Goal: Task Accomplishment & Management: Use online tool/utility

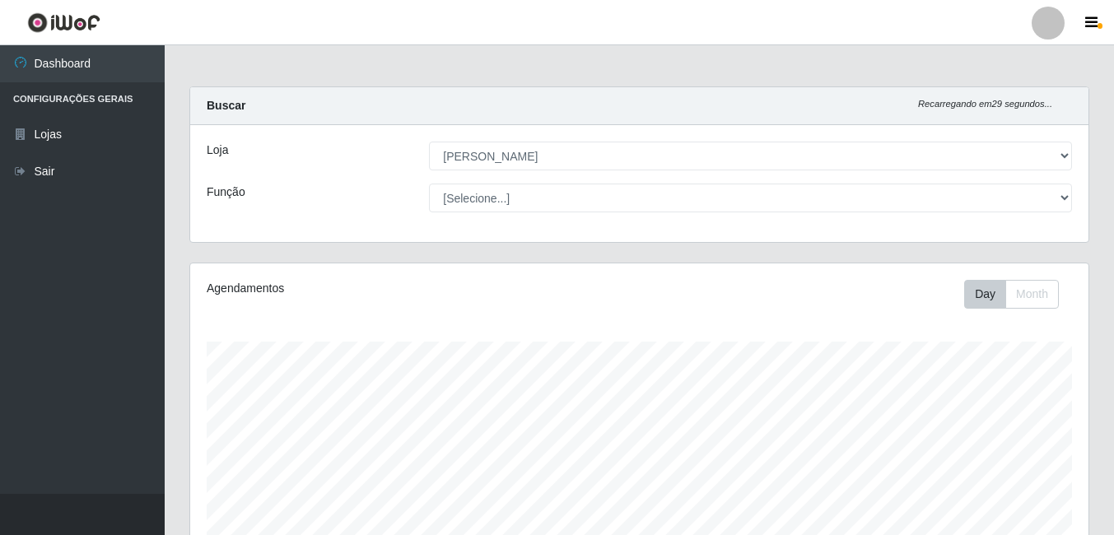
select select "402"
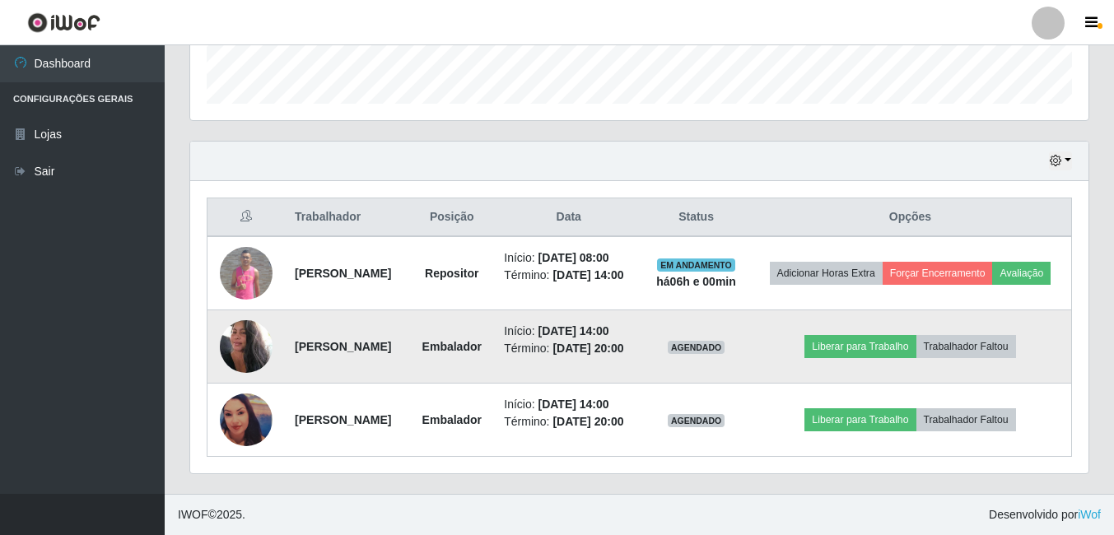
scroll to position [342, 898]
click at [849, 335] on button "Liberar para Trabalho" at bounding box center [859, 346] width 111 height 23
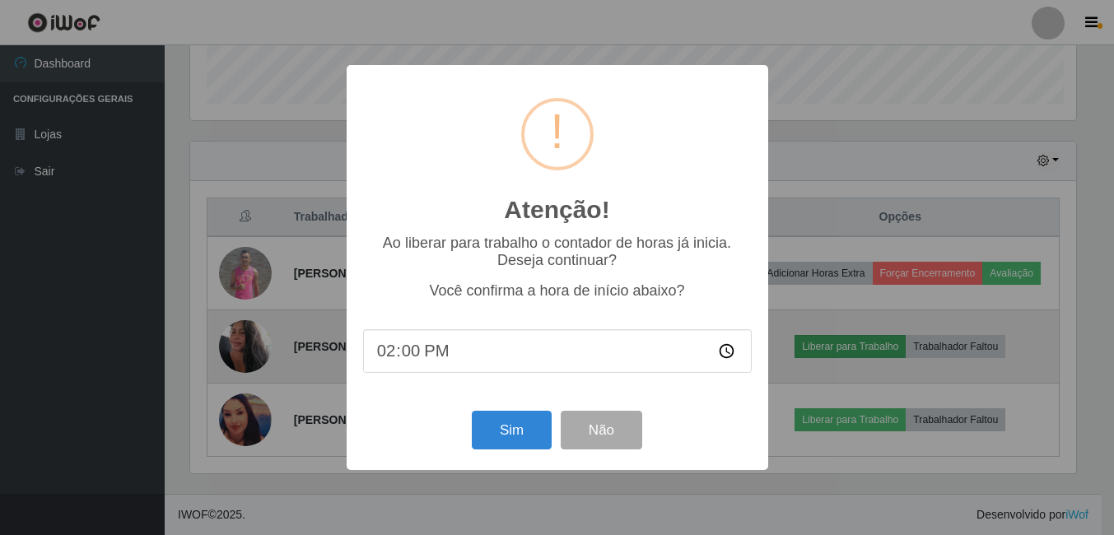
scroll to position [342, 890]
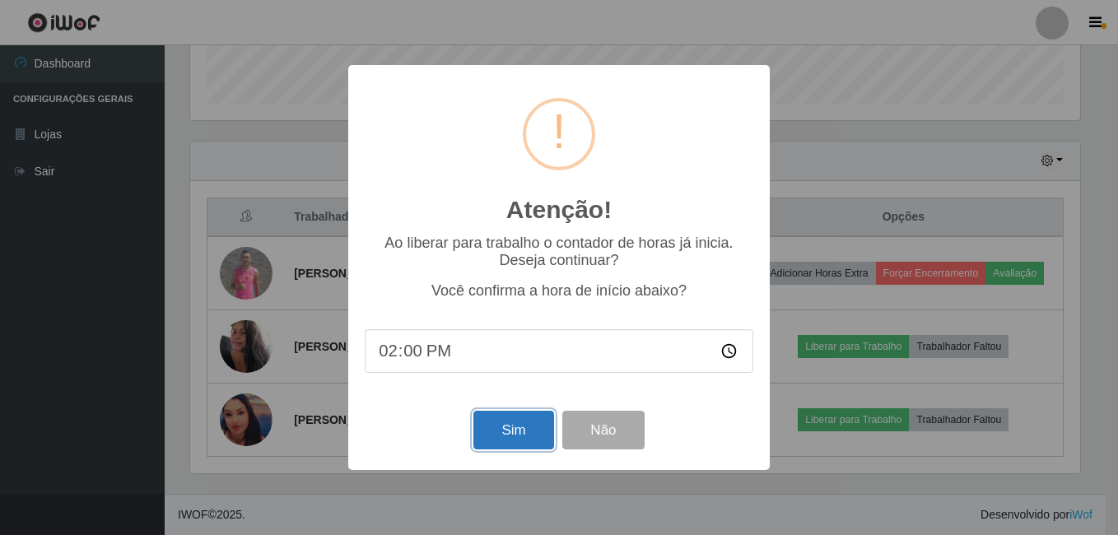
click at [509, 433] on button "Sim" at bounding box center [513, 430] width 80 height 39
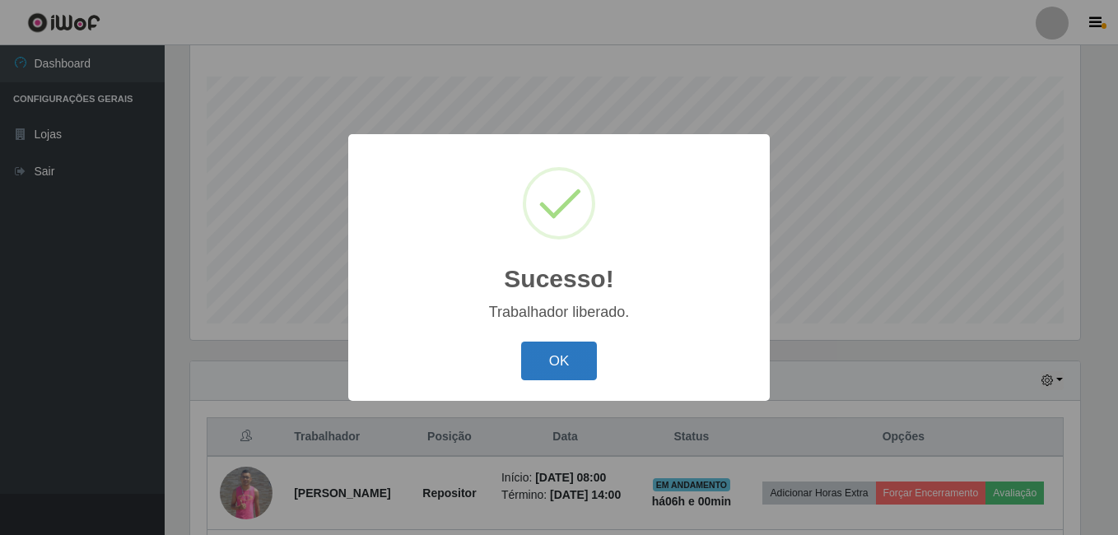
click at [537, 353] on button "OK" at bounding box center [559, 361] width 77 height 39
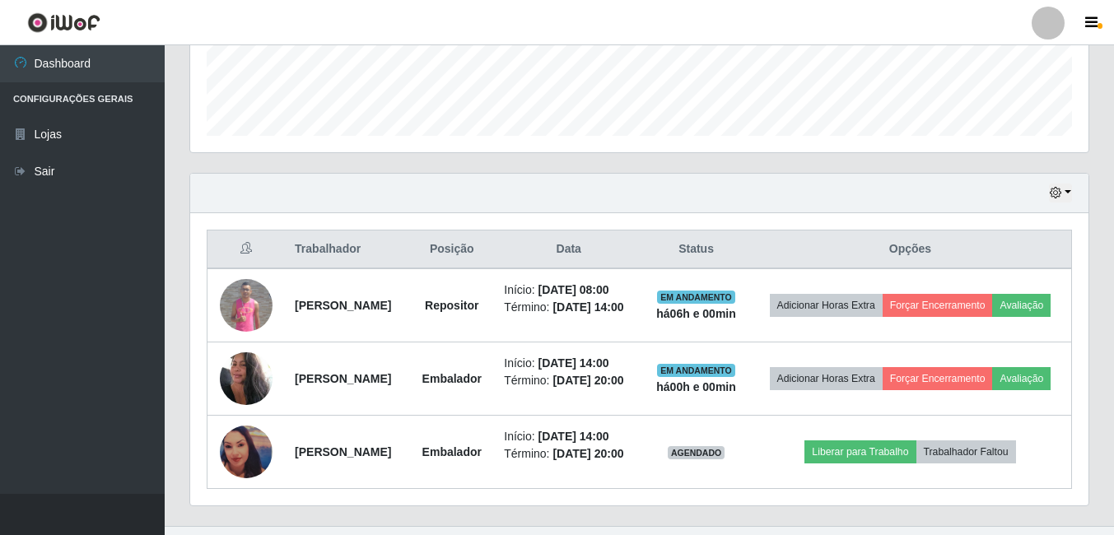
scroll to position [522, 0]
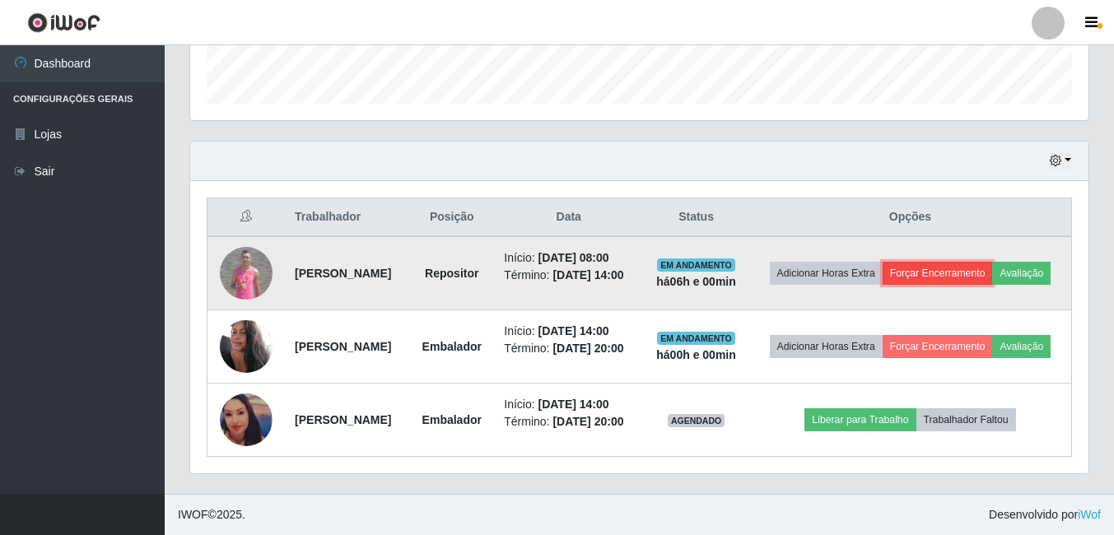
click at [993, 262] on button "Forçar Encerramento" at bounding box center [937, 273] width 110 height 23
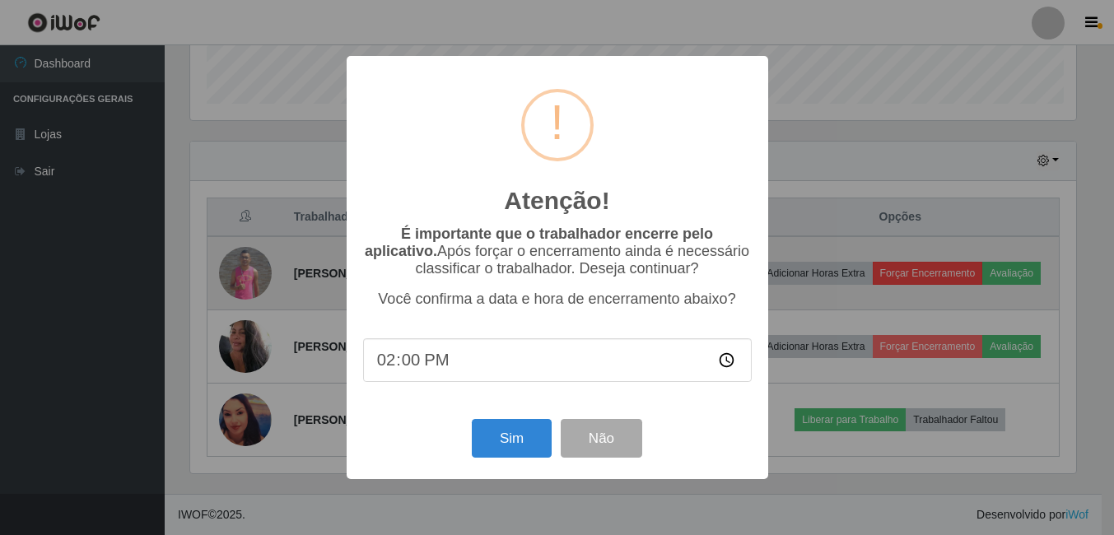
scroll to position [342, 890]
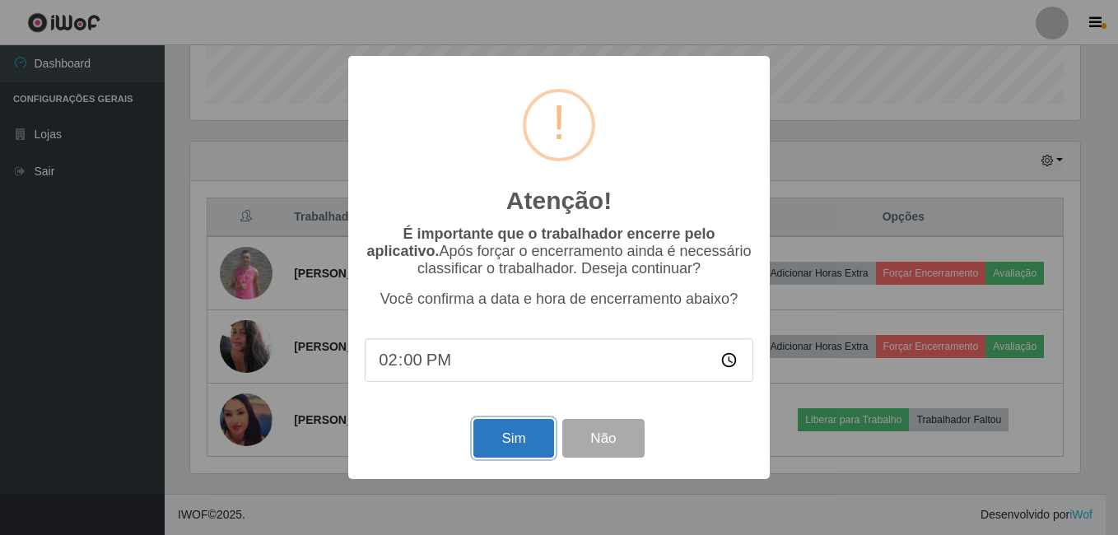
click at [509, 440] on button "Sim" at bounding box center [513, 438] width 80 height 39
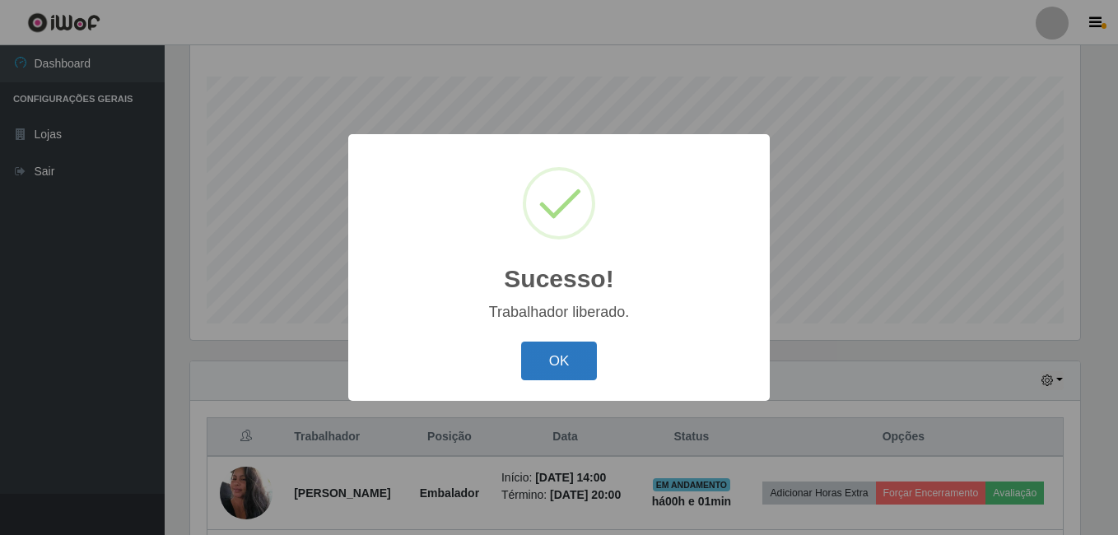
click at [533, 367] on button "OK" at bounding box center [559, 361] width 77 height 39
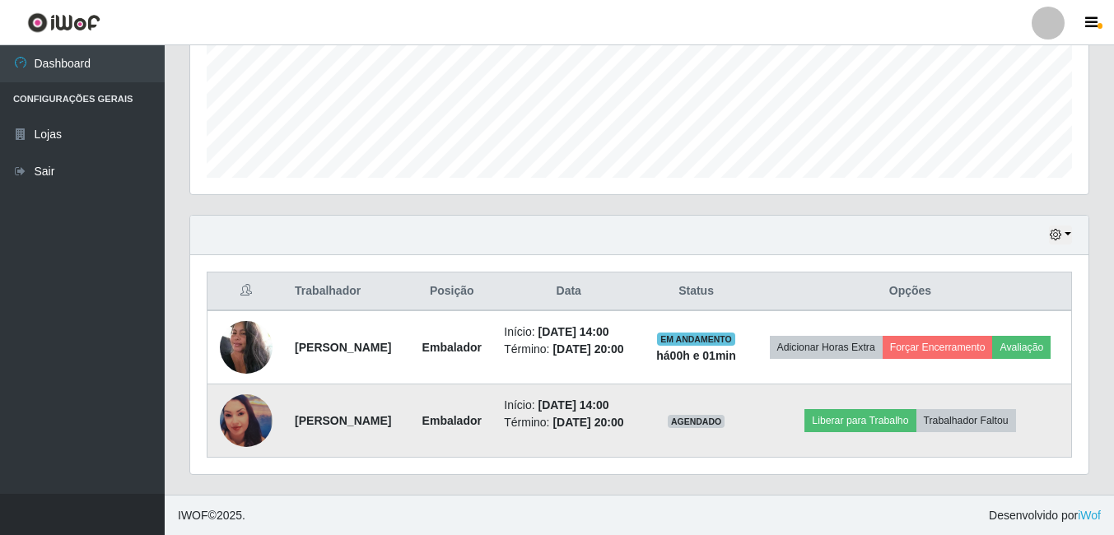
scroll to position [436, 0]
click at [240, 402] on img at bounding box center [246, 419] width 53 height 53
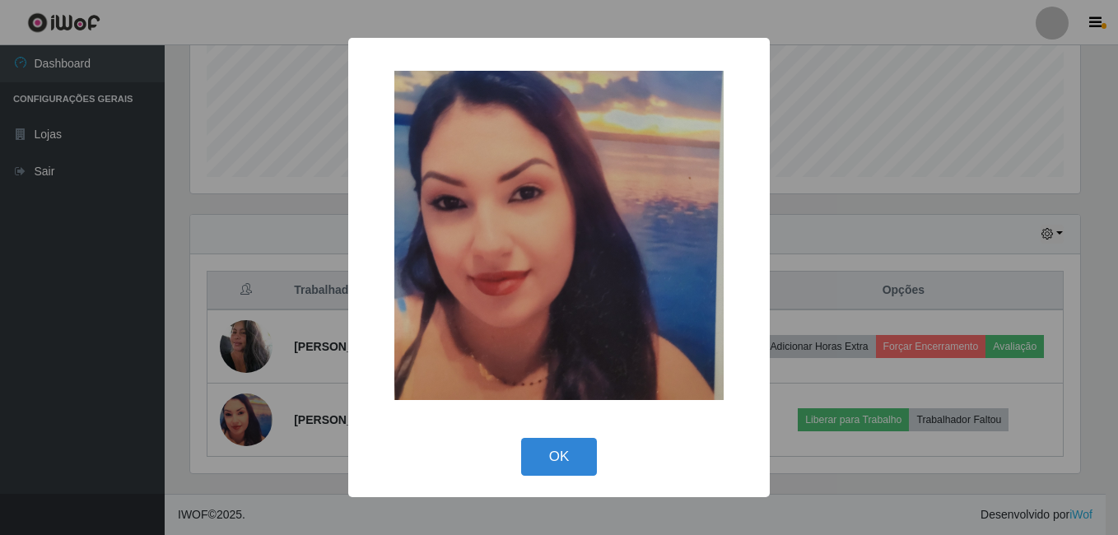
click at [100, 400] on div "× OK Cancel" at bounding box center [559, 267] width 1118 height 535
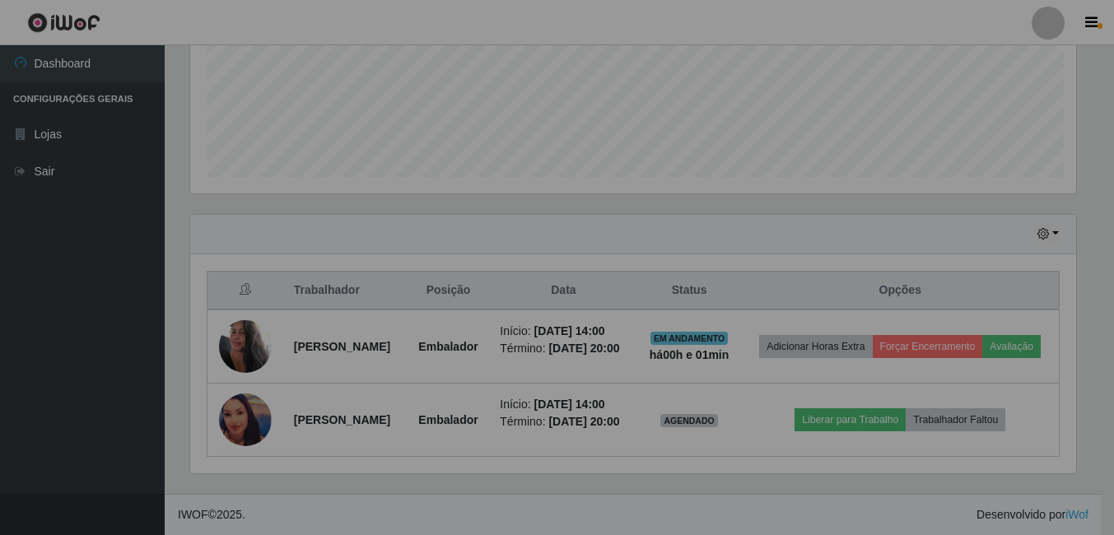
scroll to position [342, 898]
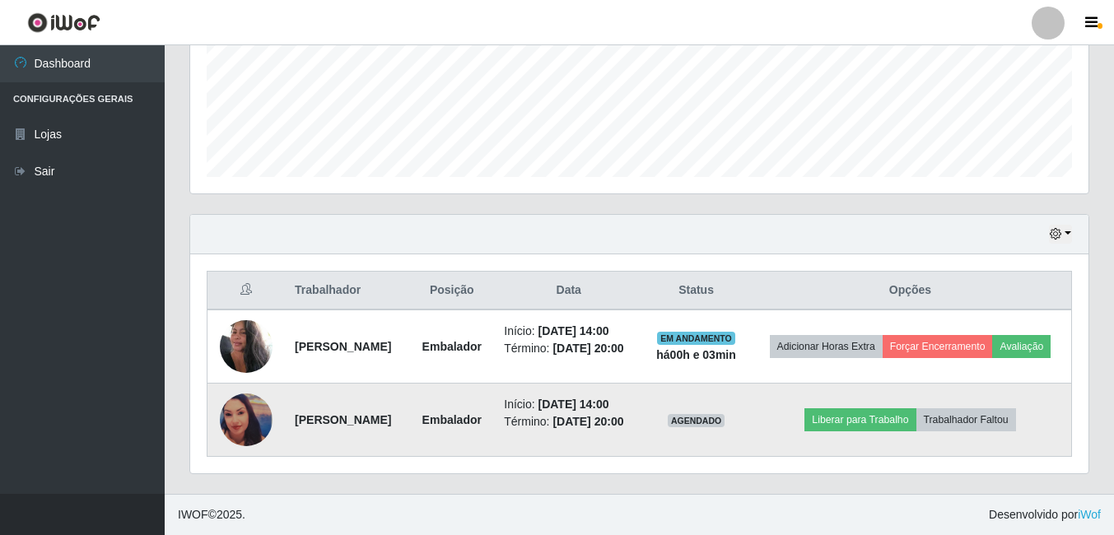
click at [240, 398] on img at bounding box center [246, 419] width 53 height 53
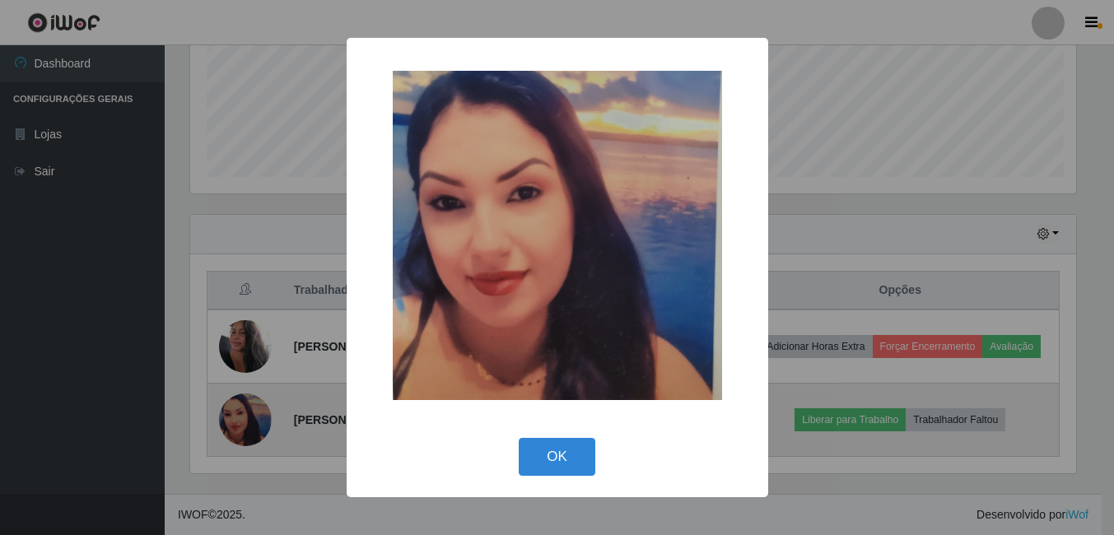
scroll to position [342, 890]
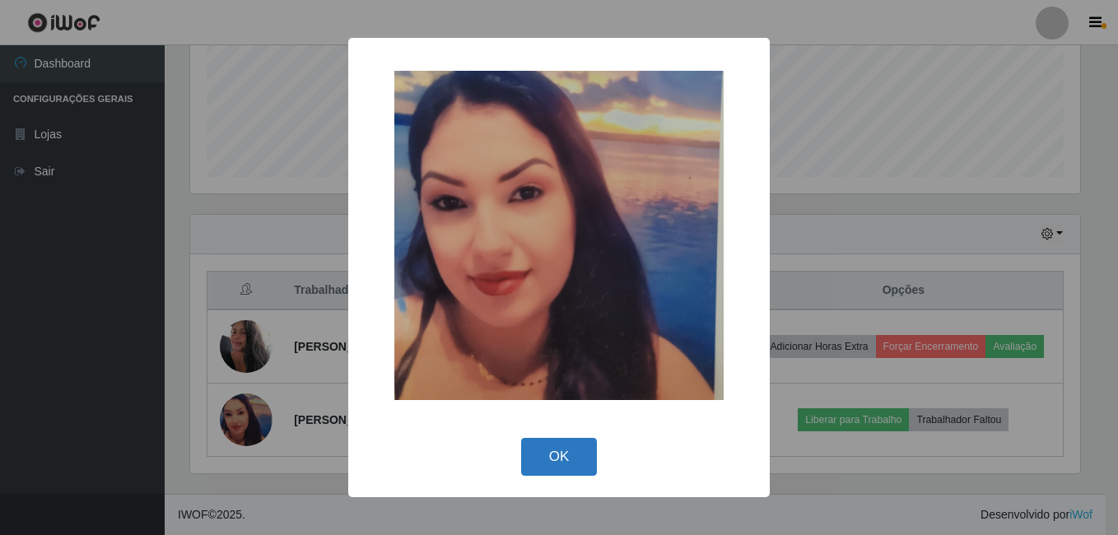
click at [551, 463] on button "OK" at bounding box center [559, 457] width 77 height 39
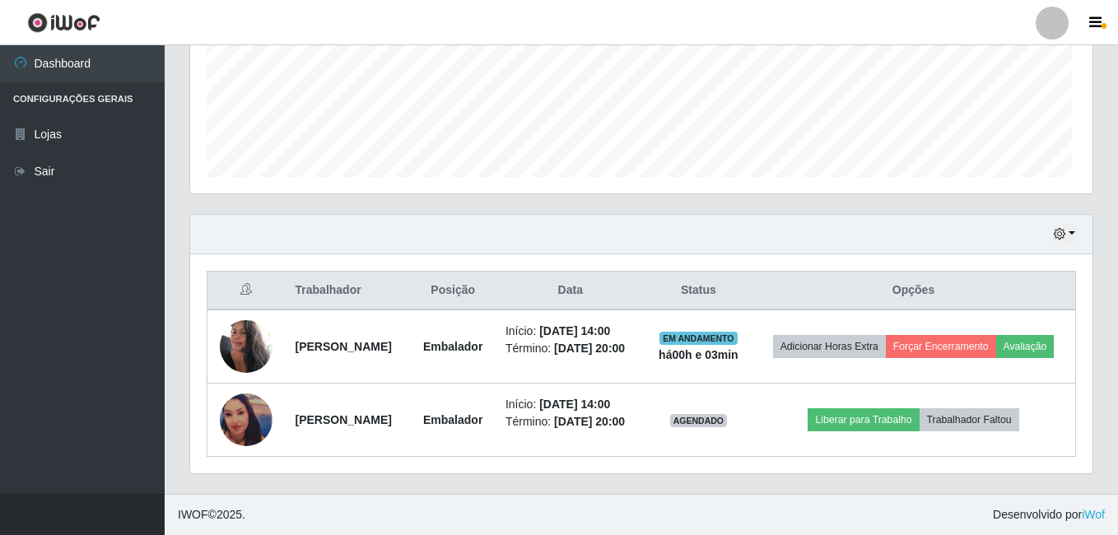
scroll to position [342, 898]
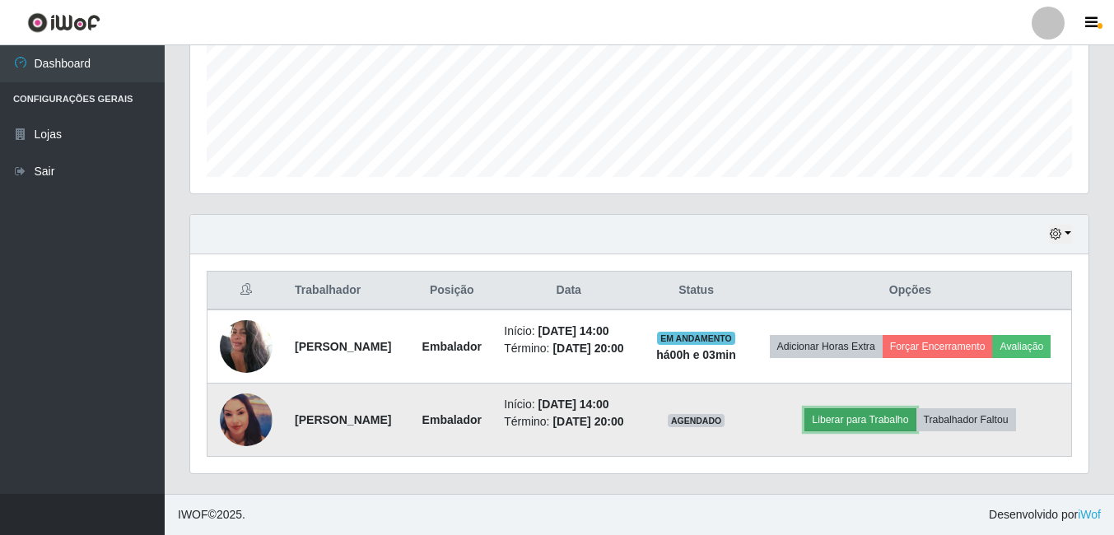
click at [870, 415] on button "Liberar para Trabalho" at bounding box center [859, 419] width 111 height 23
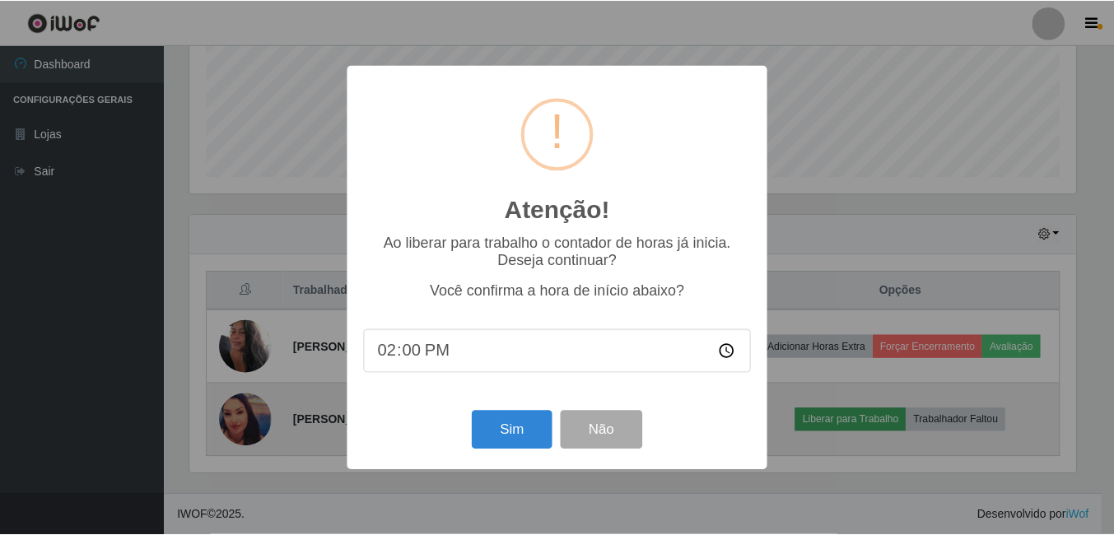
scroll to position [342, 890]
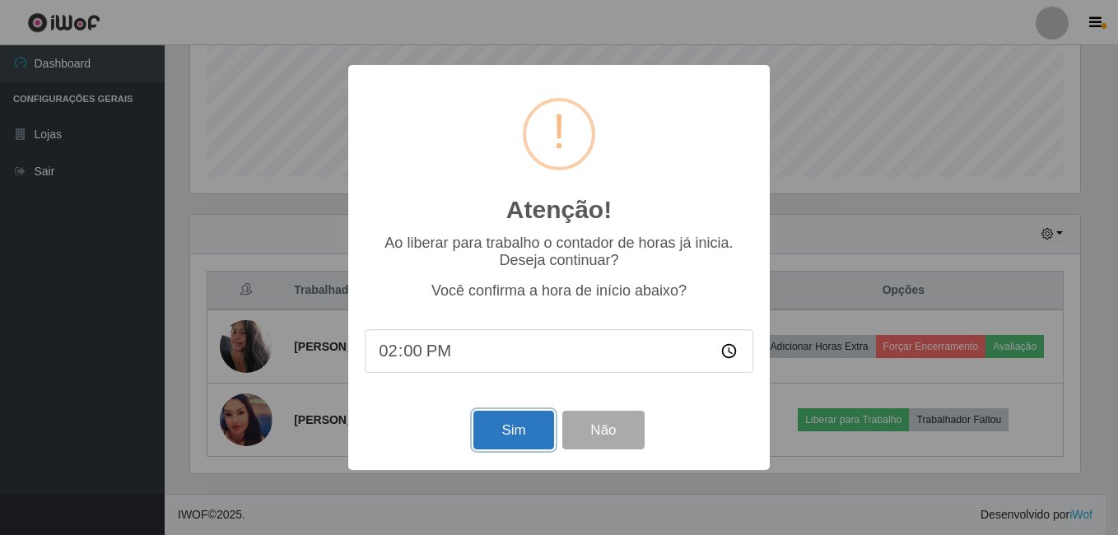
click at [510, 435] on button "Sim" at bounding box center [513, 430] width 80 height 39
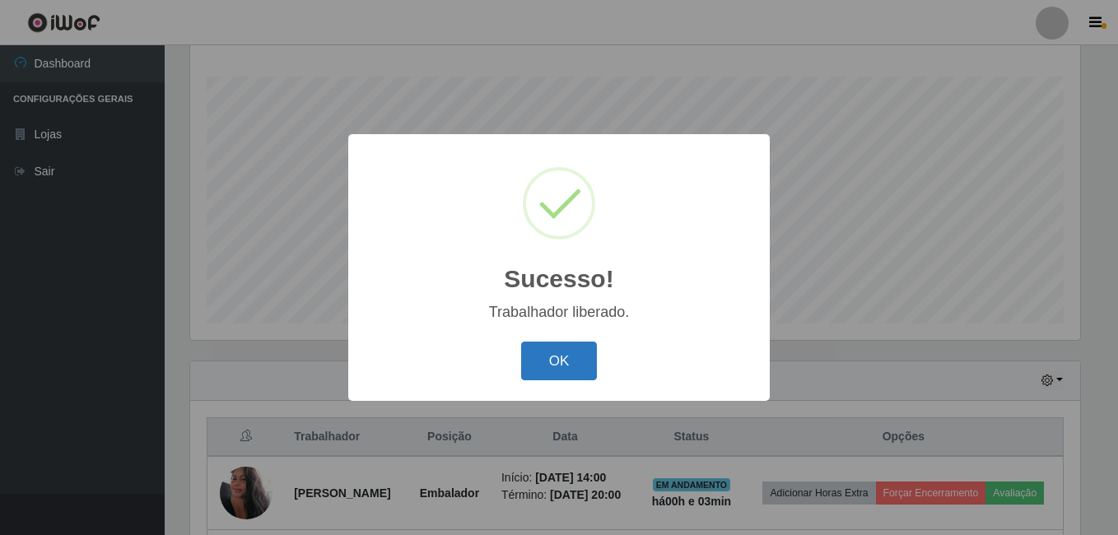
click at [552, 360] on button "OK" at bounding box center [559, 361] width 77 height 39
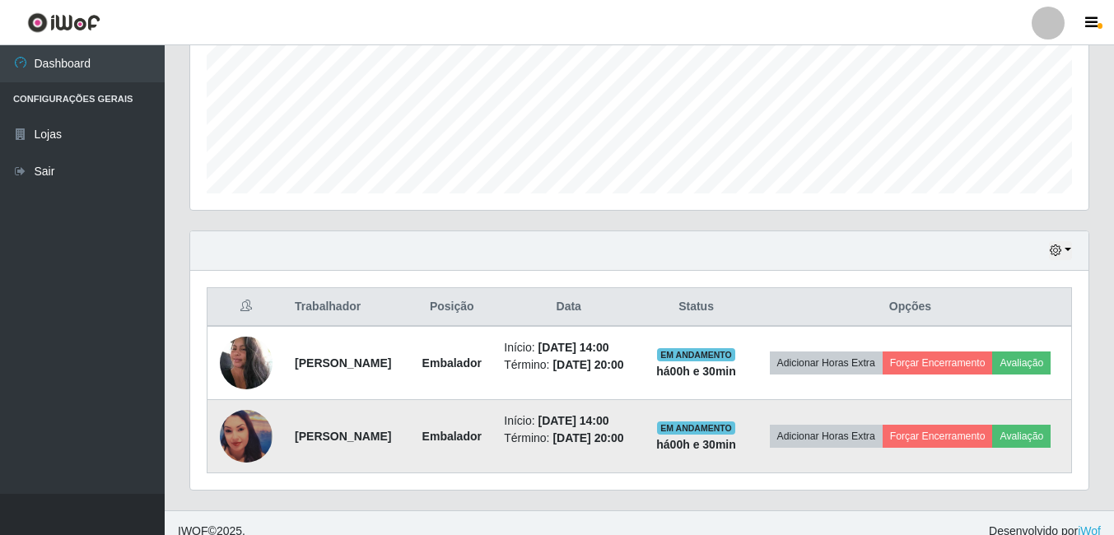
scroll to position [436, 0]
